Goal: Transaction & Acquisition: Purchase product/service

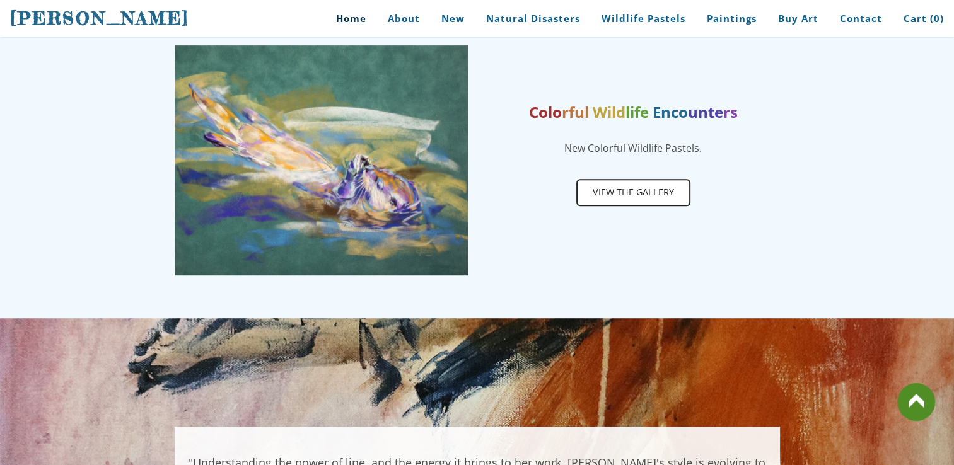
scroll to position [642, 0]
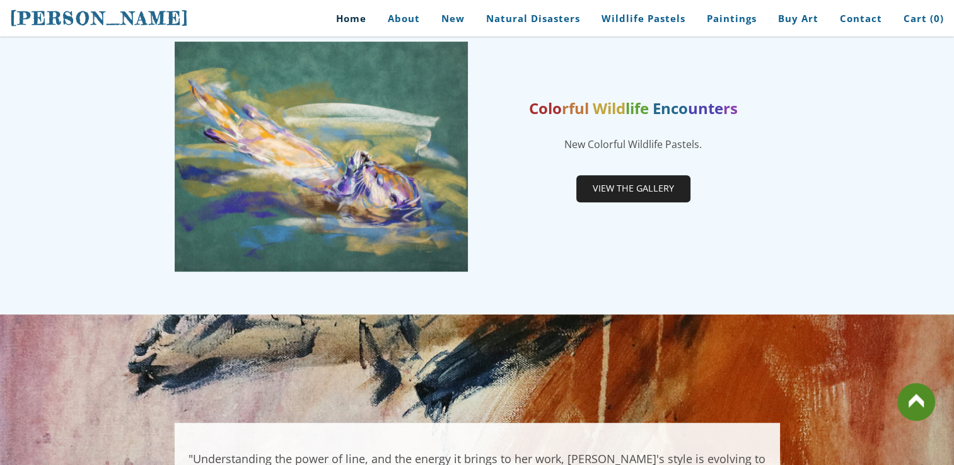
click at [630, 193] on span "View the gallery" at bounding box center [633, 188] width 112 height 24
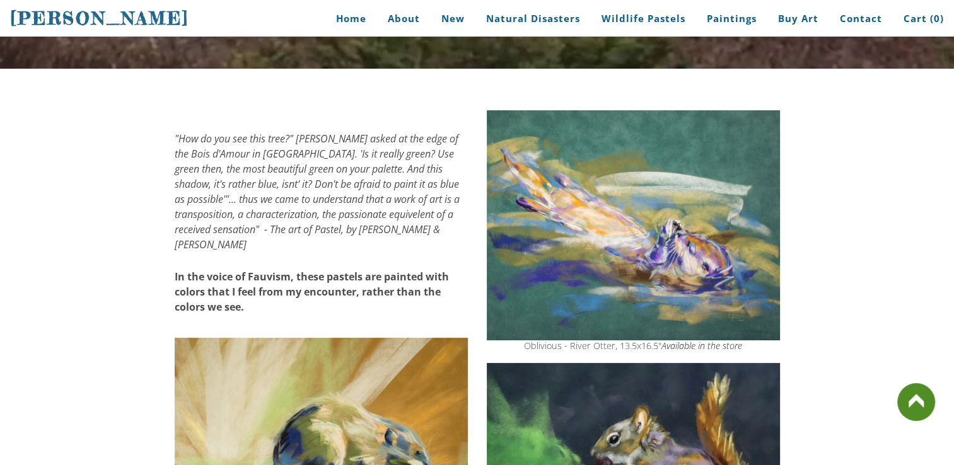
scroll to position [202, 0]
drag, startPoint x: 631, startPoint y: 251, endPoint x: 637, endPoint y: 214, distance: 37.5
click at [630, 247] on img at bounding box center [633, 225] width 293 height 230
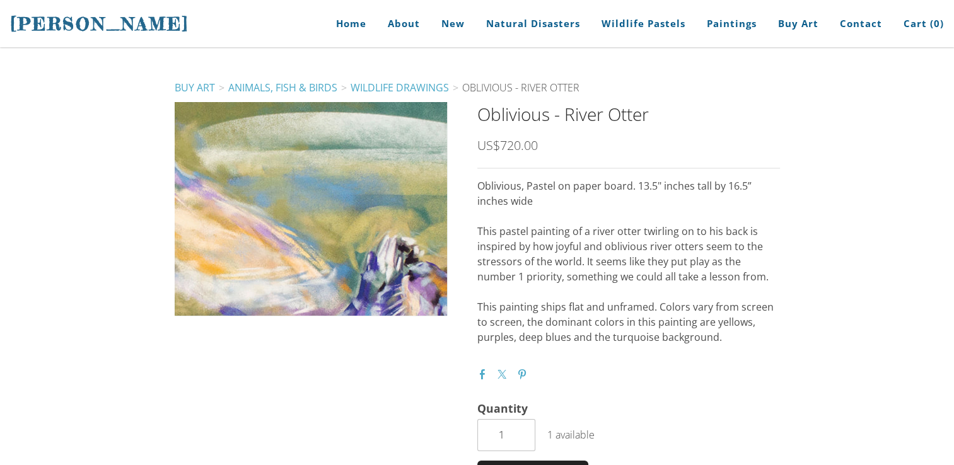
click at [317, 194] on div at bounding box center [311, 209] width 272 height 214
